Goal: Find specific page/section: Find specific page/section

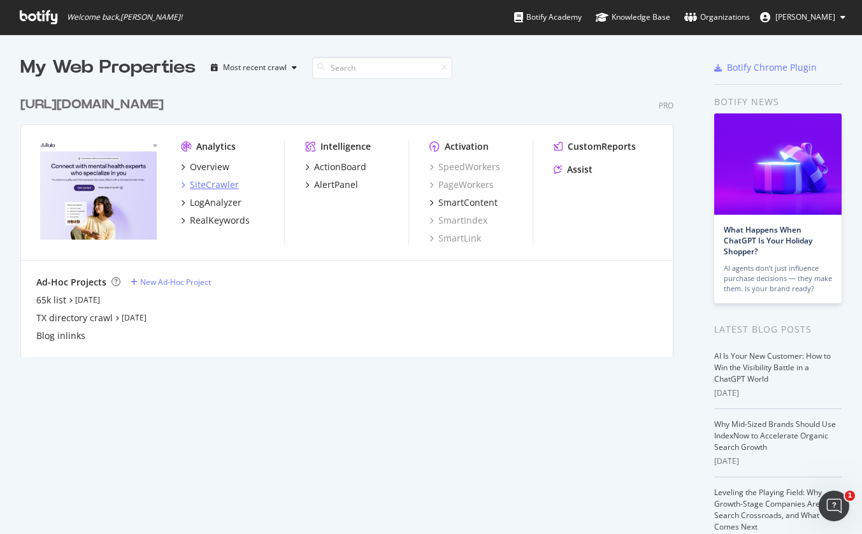
click at [186, 182] on div "SiteCrawler" at bounding box center [210, 184] width 58 height 13
